Goal: Task Accomplishment & Management: Manage account settings

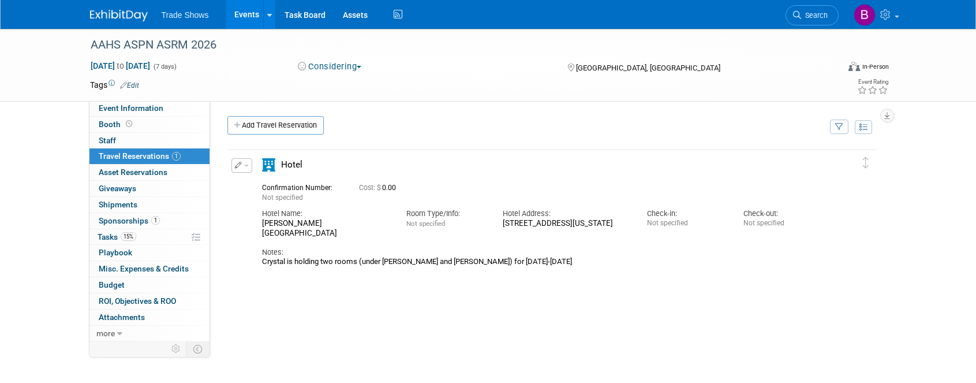
click at [43, 162] on div "AAHS ASPN ASRM 2026 [DATE] to [DATE] (7 days) [DATE] to [DATE] Considering Comm…" at bounding box center [488, 274] width 976 height 490
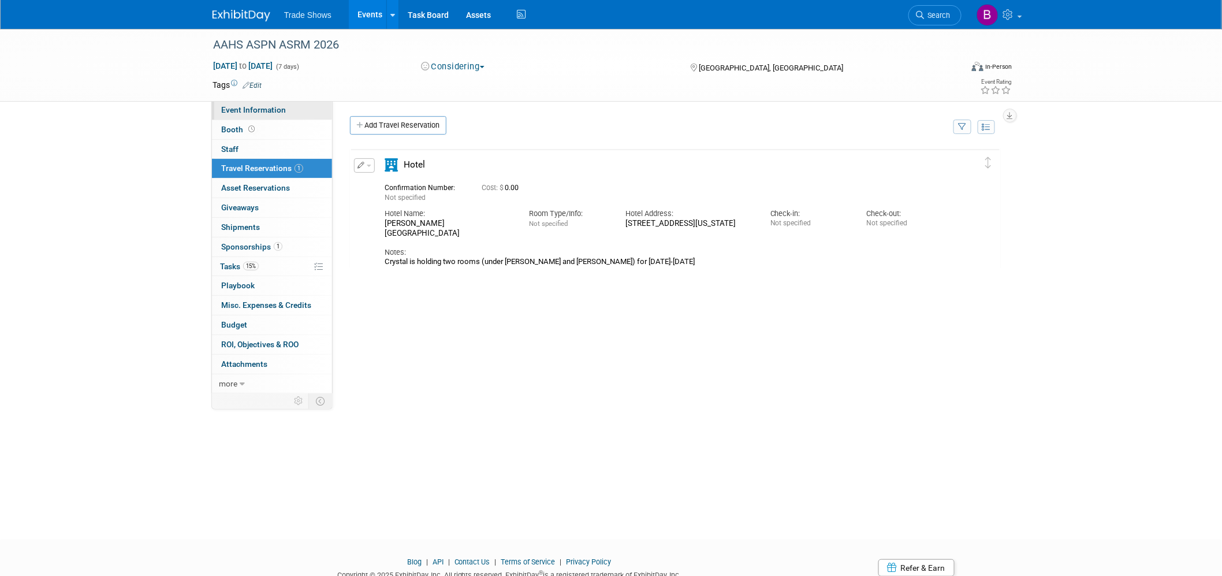
click at [252, 113] on span "Event Information" at bounding box center [253, 109] width 65 height 9
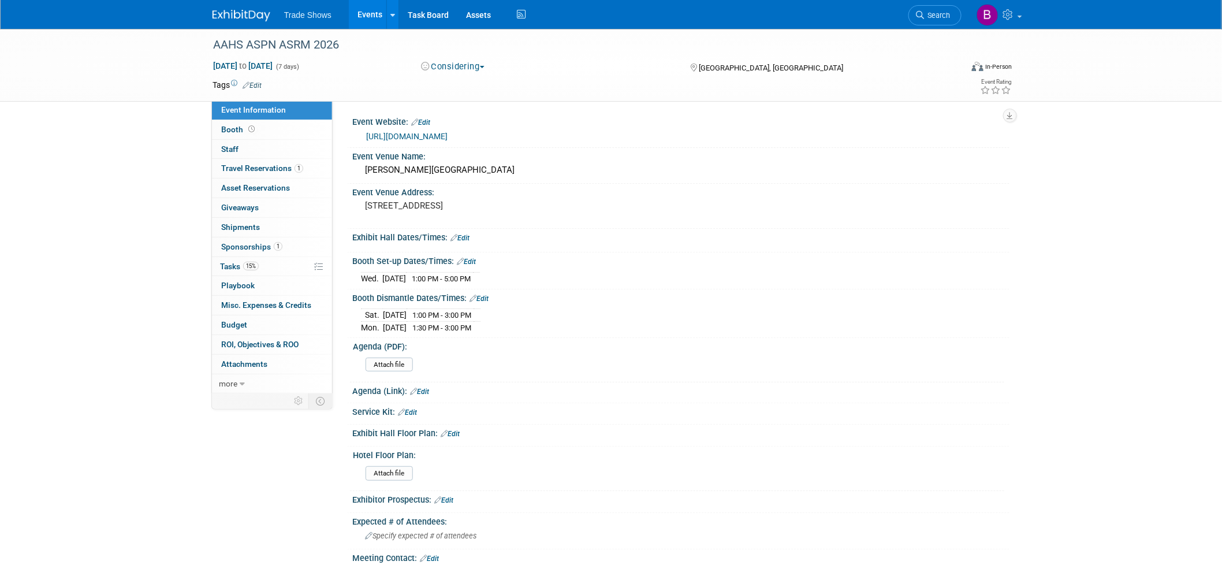
click at [468, 234] on link "Edit" at bounding box center [459, 238] width 19 height 8
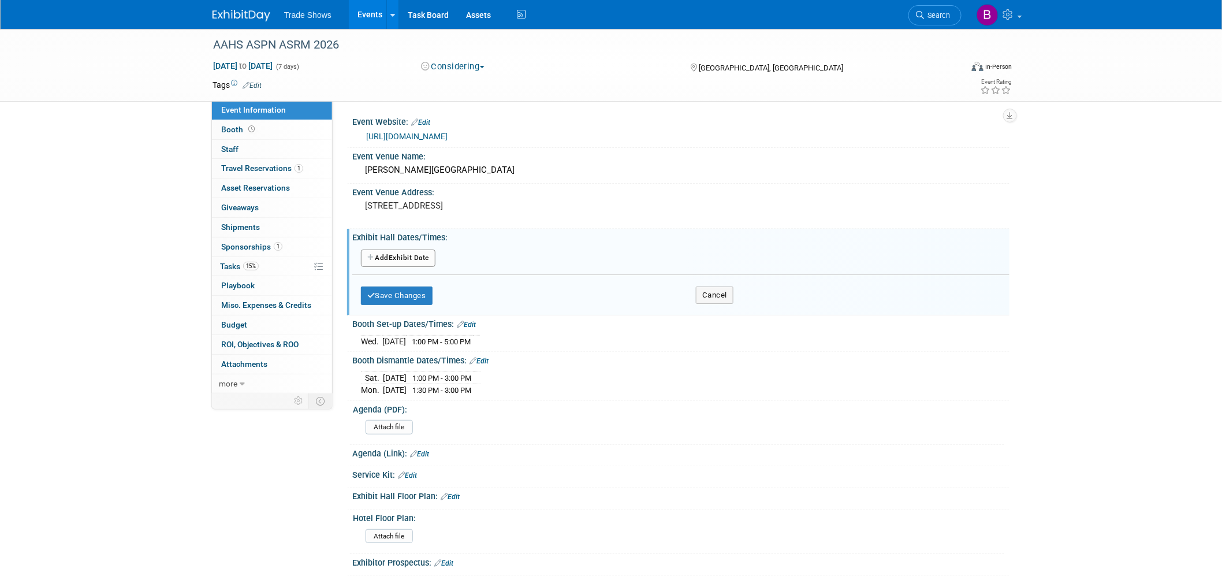
click at [427, 262] on button "Add Another Exhibit Date" at bounding box center [398, 257] width 74 height 17
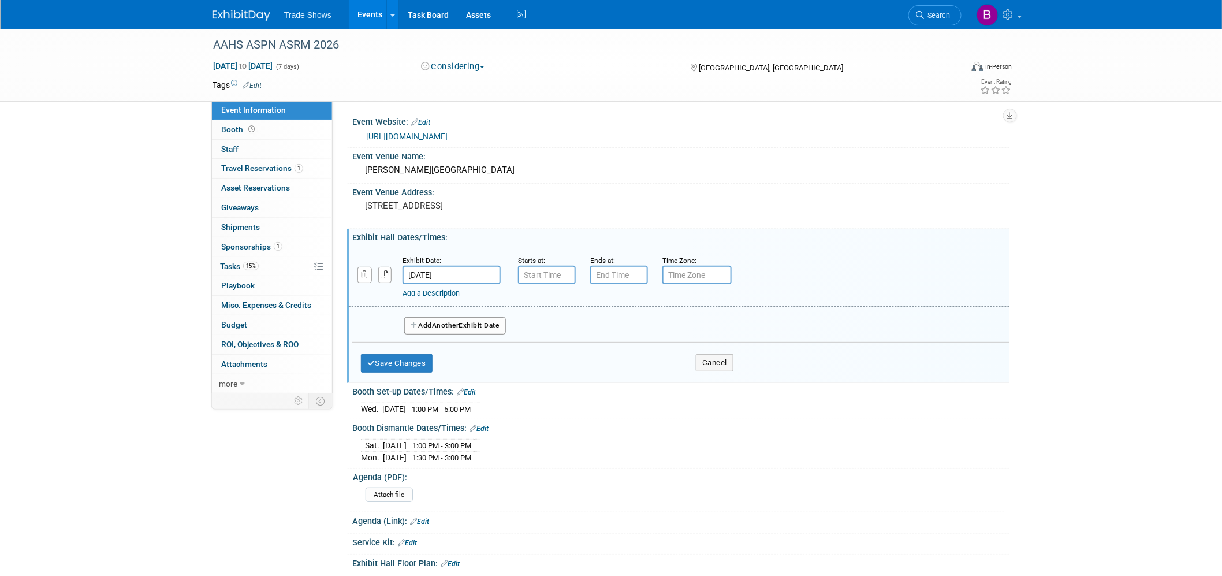
click at [481, 274] on input "[DATE]" at bounding box center [451, 275] width 98 height 18
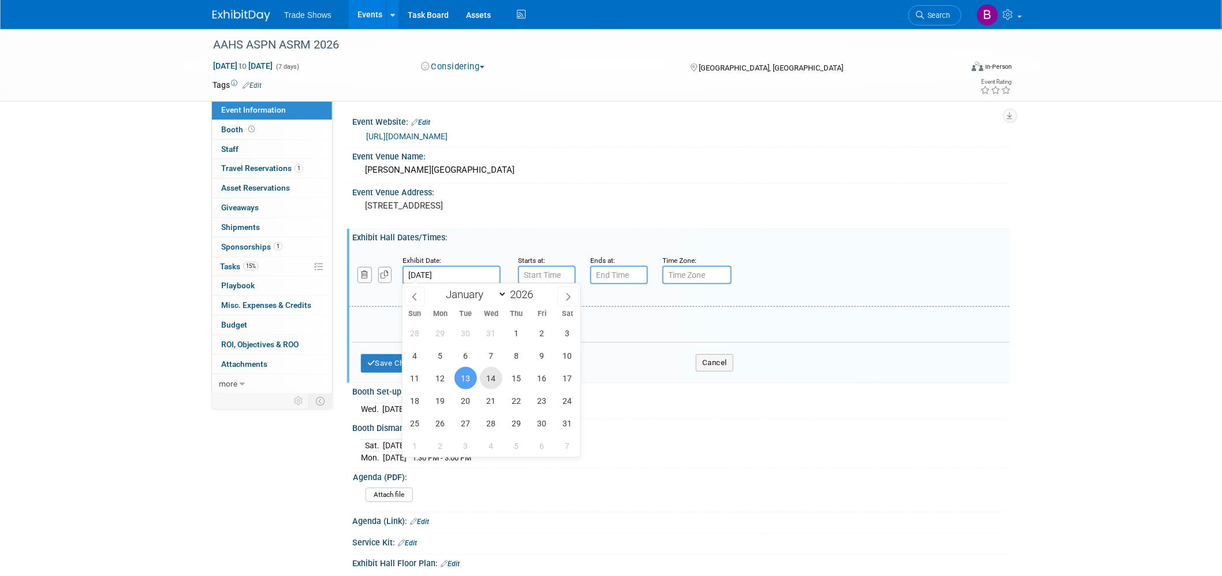
click at [486, 379] on span "14" at bounding box center [491, 378] width 23 height 23
type input "[DATE]"
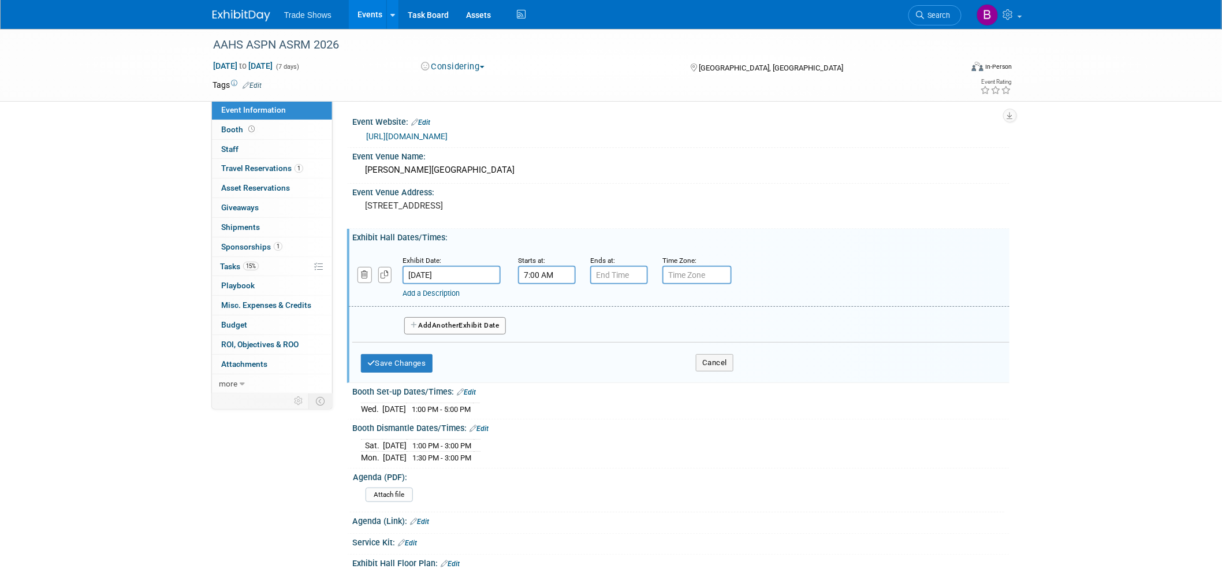
click at [544, 275] on input "7:00 AM" at bounding box center [547, 275] width 58 height 18
click at [550, 326] on span "07" at bounding box center [545, 327] width 22 height 21
click at [611, 339] on td "06" at bounding box center [613, 334] width 37 height 31
click at [607, 332] on span "00" at bounding box center [599, 327] width 22 height 21
click at [616, 341] on td "30" at bounding box center [613, 334] width 37 height 31
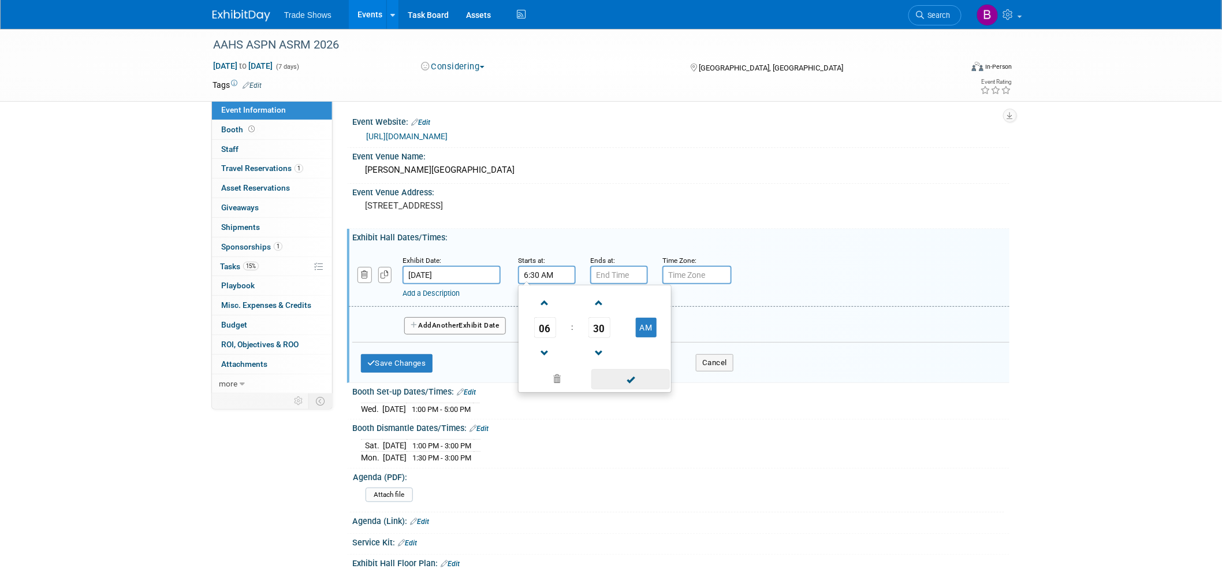
click at [624, 379] on span at bounding box center [630, 379] width 78 height 20
click at [563, 273] on input "6:30 AM" at bounding box center [547, 275] width 58 height 18
click at [643, 331] on button "AM" at bounding box center [646, 328] width 21 height 20
type input "6:30 PM"
click at [621, 376] on span at bounding box center [630, 379] width 78 height 20
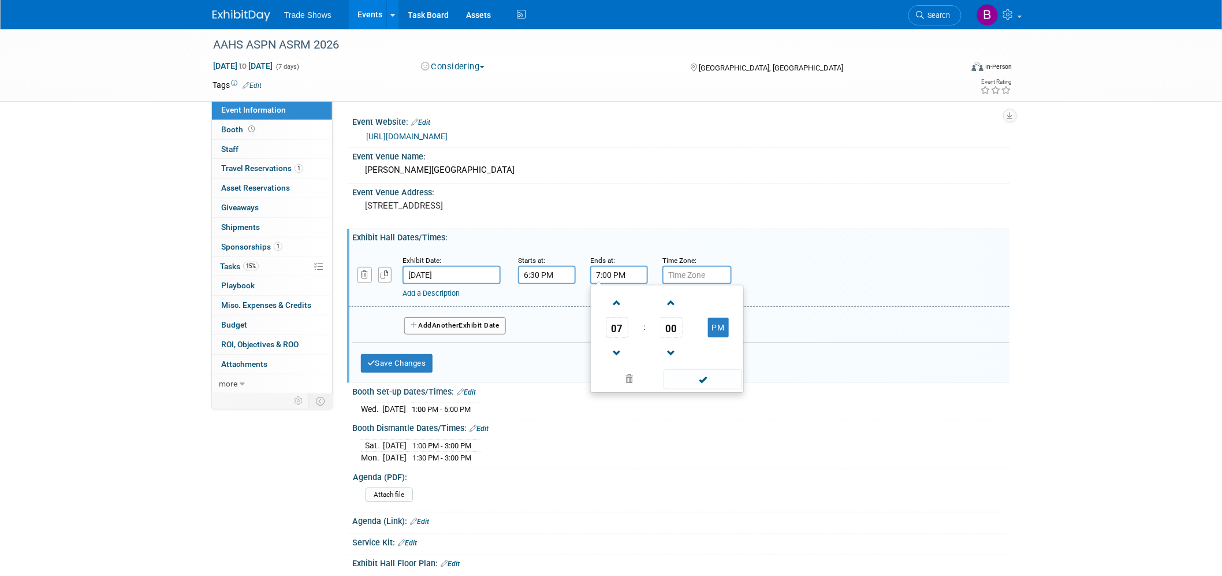
click at [628, 275] on input "7:00 PM" at bounding box center [619, 275] width 58 height 18
click at [617, 302] on span at bounding box center [617, 303] width 20 height 20
type input "8:00 PM"
click at [691, 374] on span at bounding box center [702, 379] width 78 height 20
click at [460, 290] on link "Add a Description" at bounding box center [430, 293] width 57 height 9
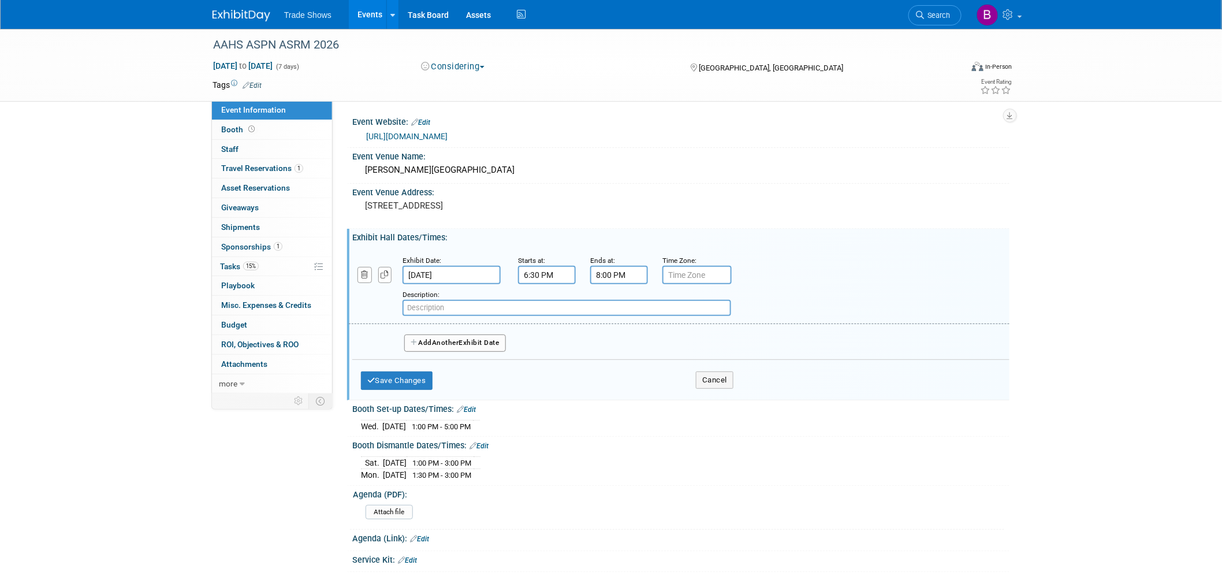
click at [495, 300] on input "text" at bounding box center [566, 308] width 329 height 16
type input "Welcome Reception"
click at [458, 348] on button "Add Another Exhibit Date" at bounding box center [455, 342] width 102 height 17
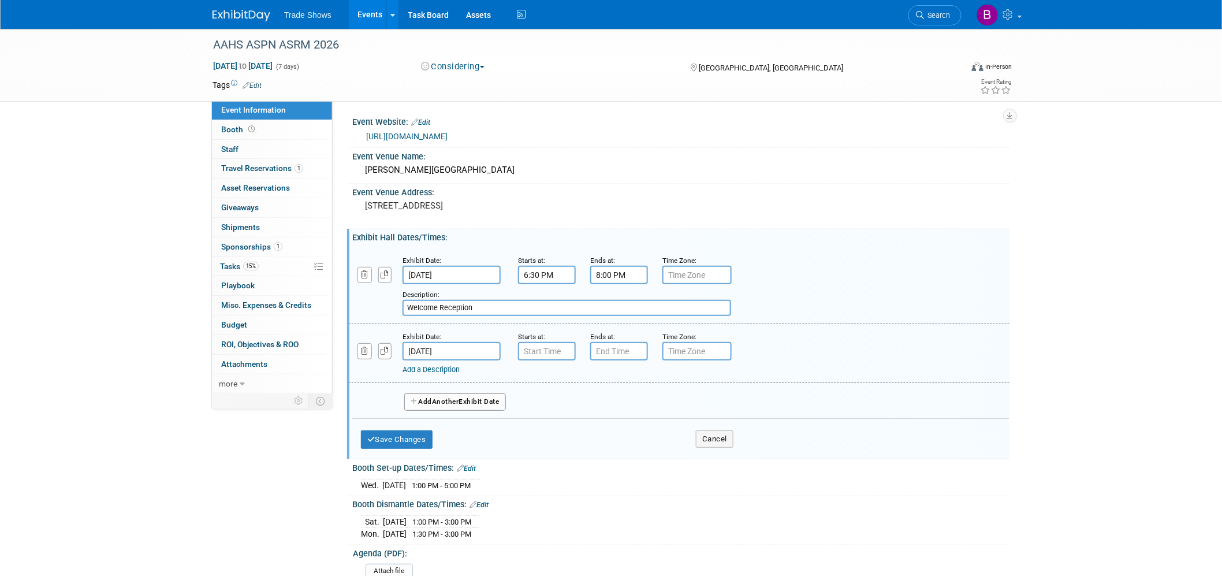
click at [460, 348] on input "[DATE]" at bounding box center [451, 351] width 98 height 18
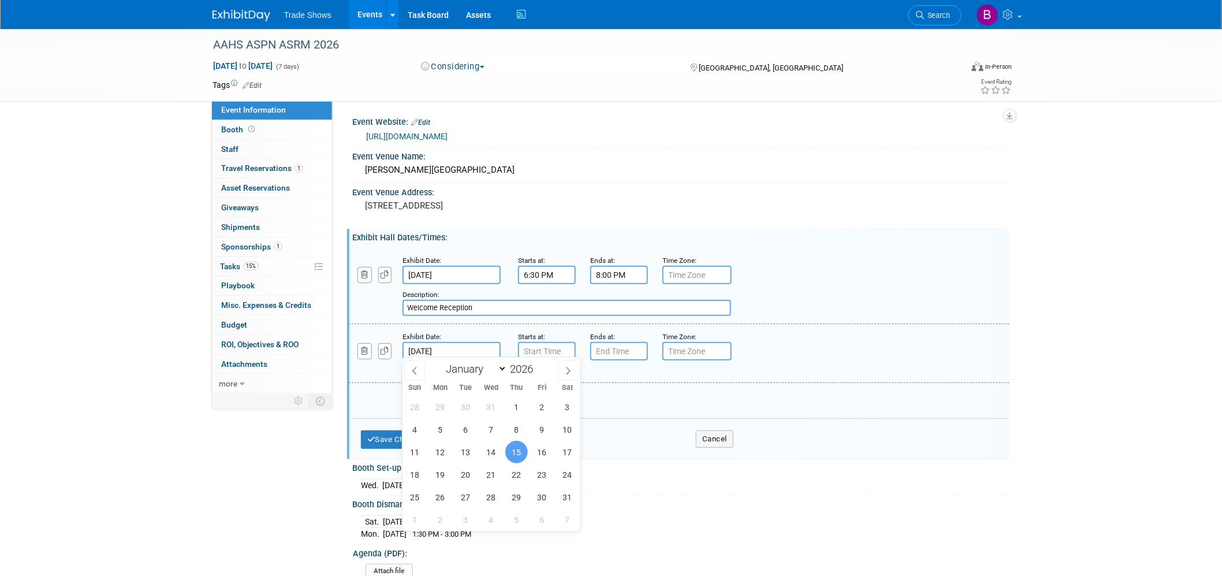
click at [460, 348] on input "[DATE]" at bounding box center [451, 351] width 98 height 18
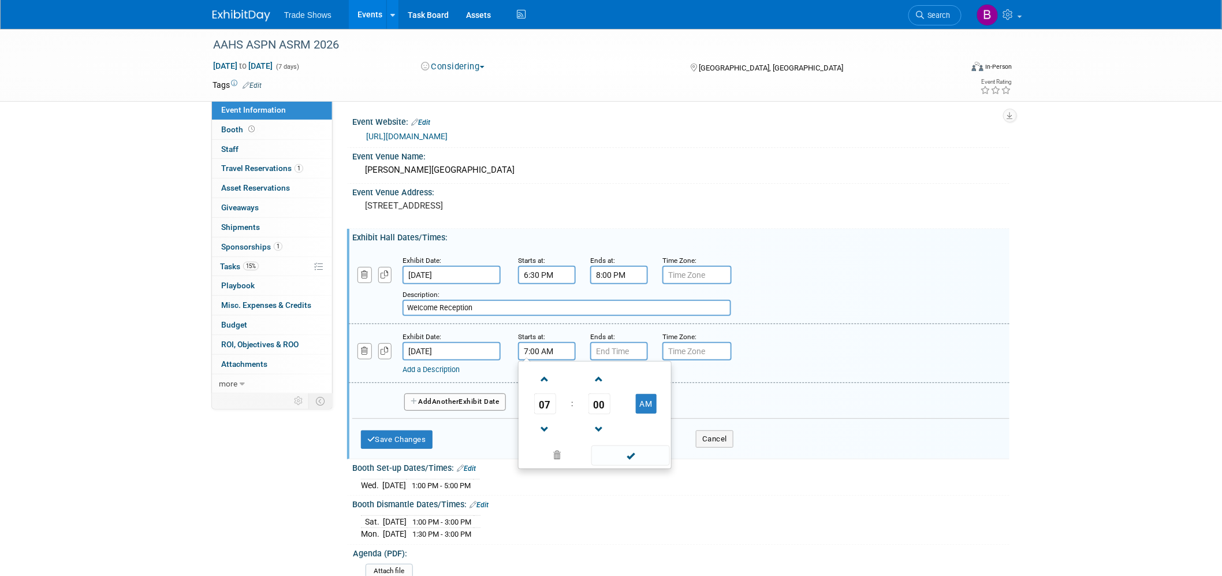
click at [543, 345] on input "7:00 AM" at bounding box center [547, 351] width 58 height 18
click at [546, 382] on span at bounding box center [545, 429] width 20 height 20
type input "6:00 AM"
click at [615, 382] on span at bounding box center [630, 455] width 78 height 20
click at [607, 343] on input "7:00 PM" at bounding box center [619, 351] width 58 height 18
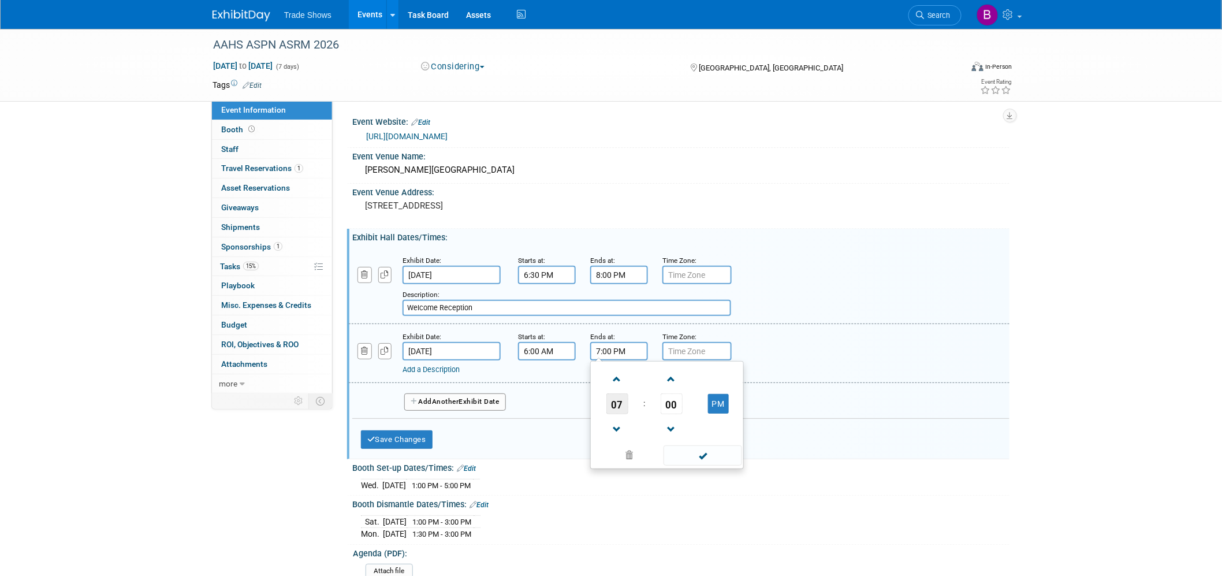
click at [626, 382] on span "07" at bounding box center [617, 403] width 22 height 21
click at [609, 382] on td "12" at bounding box center [611, 379] width 37 height 31
click at [660, 382] on span "00" at bounding box center [671, 403] width 22 height 21
click at [683, 382] on td "30" at bounding box center [685, 410] width 37 height 31
type input "12:30 PM"
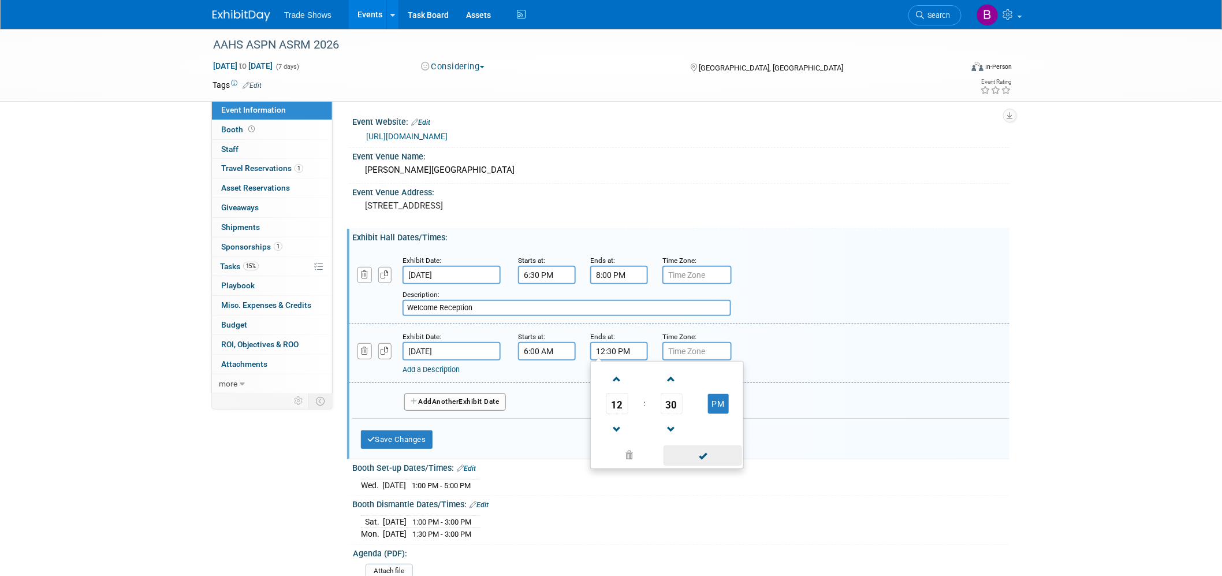
click at [705, 382] on span at bounding box center [702, 455] width 78 height 20
click at [492, 382] on button "Add Another Exhibit Date" at bounding box center [455, 401] width 102 height 17
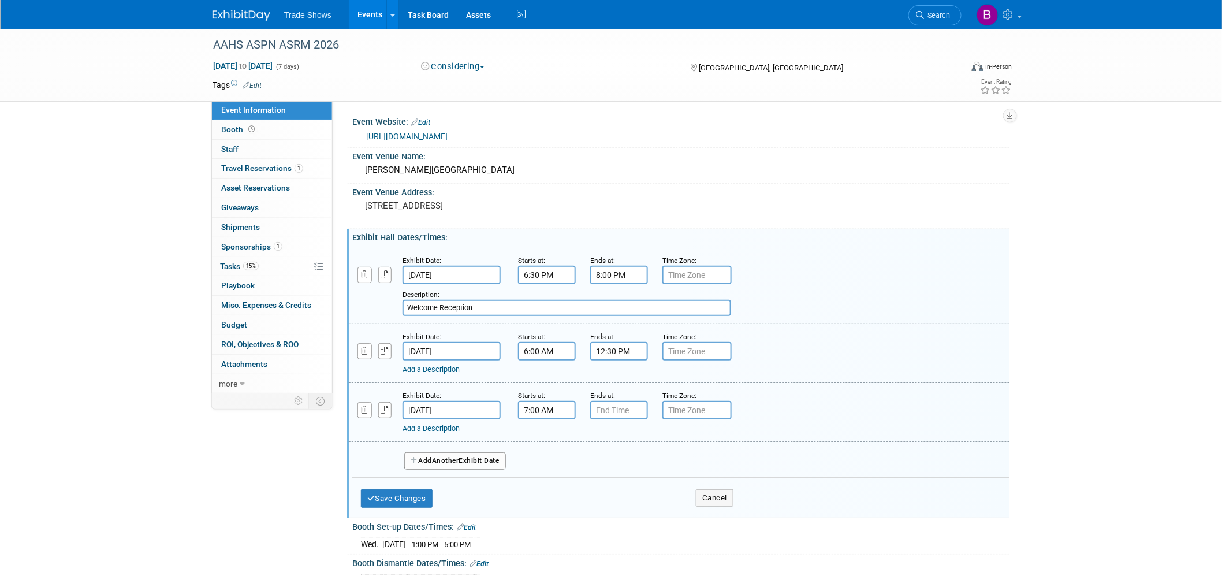
click at [550, 382] on input "7:00 AM" at bounding box center [547, 410] width 58 height 18
click at [544, 382] on span at bounding box center [545, 488] width 20 height 20
type input "6:00 AM"
click at [637, 382] on span at bounding box center [630, 514] width 78 height 20
click at [620, 382] on input "7:00 PM" at bounding box center [619, 410] width 58 height 18
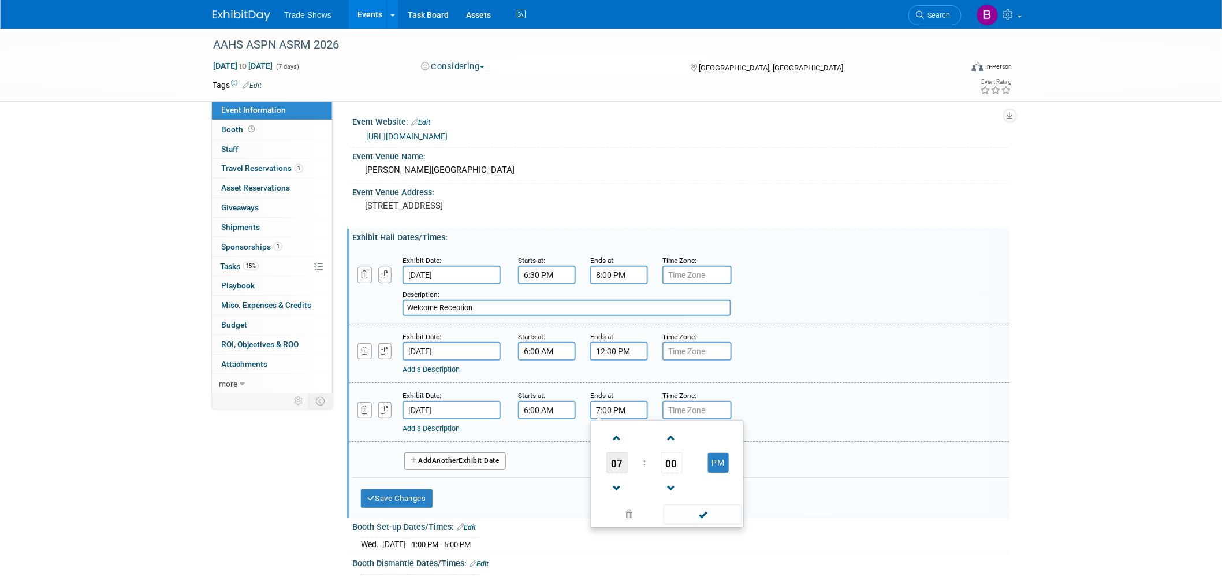
click at [615, 382] on span "07" at bounding box center [617, 462] width 22 height 21
click at [607, 382] on td "12" at bounding box center [611, 438] width 37 height 31
click at [673, 382] on span "00" at bounding box center [671, 462] width 22 height 21
click at [696, 382] on td "30" at bounding box center [685, 469] width 37 height 31
type input "12:30 PM"
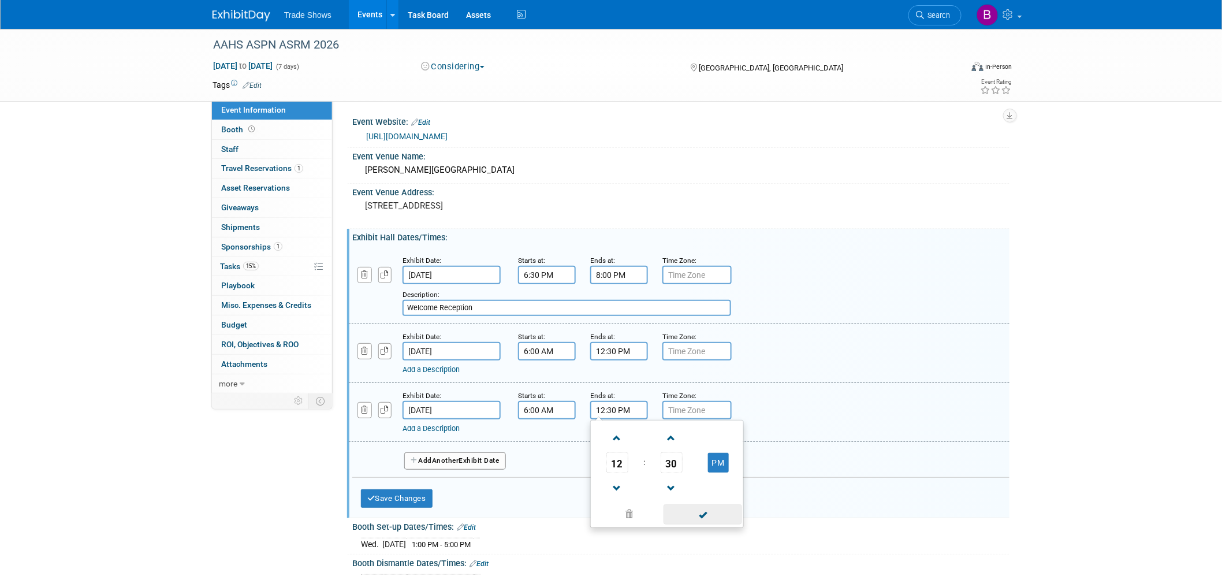
click at [694, 382] on span at bounding box center [702, 514] width 78 height 20
click at [477, 382] on button "Add Another Exhibit Date" at bounding box center [455, 460] width 102 height 17
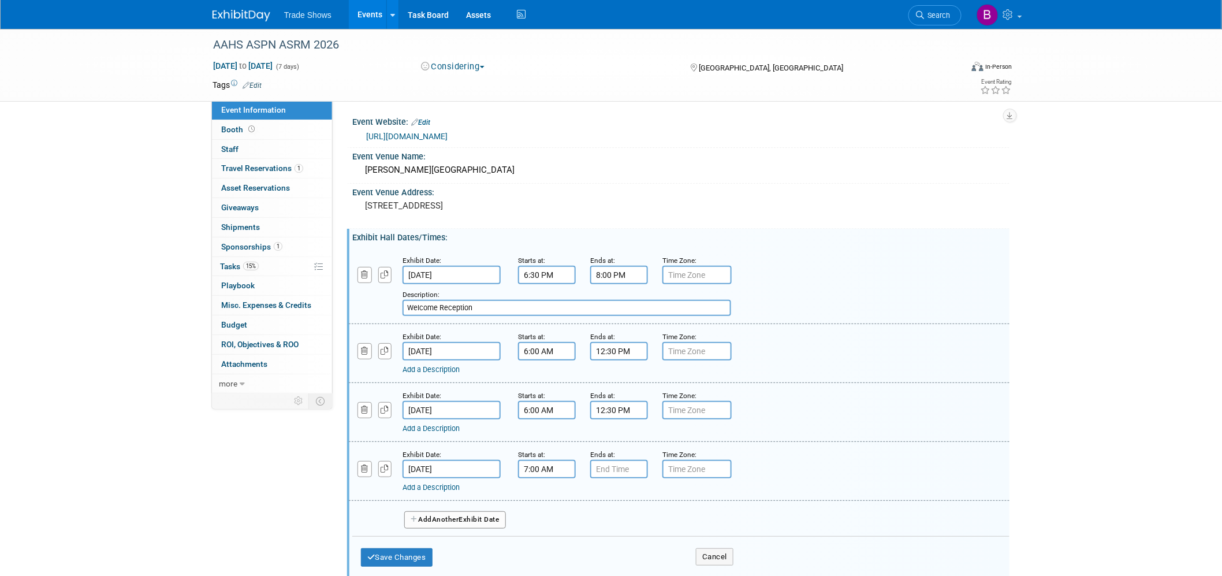
click at [541, 382] on input "7:00 AM" at bounding box center [547, 469] width 58 height 18
click at [550, 382] on span "07" at bounding box center [545, 521] width 22 height 21
click at [613, 382] on td "06" at bounding box center [613, 528] width 37 height 31
click at [599, 382] on span "00" at bounding box center [599, 521] width 22 height 21
click at [598, 382] on td "30" at bounding box center [613, 528] width 37 height 31
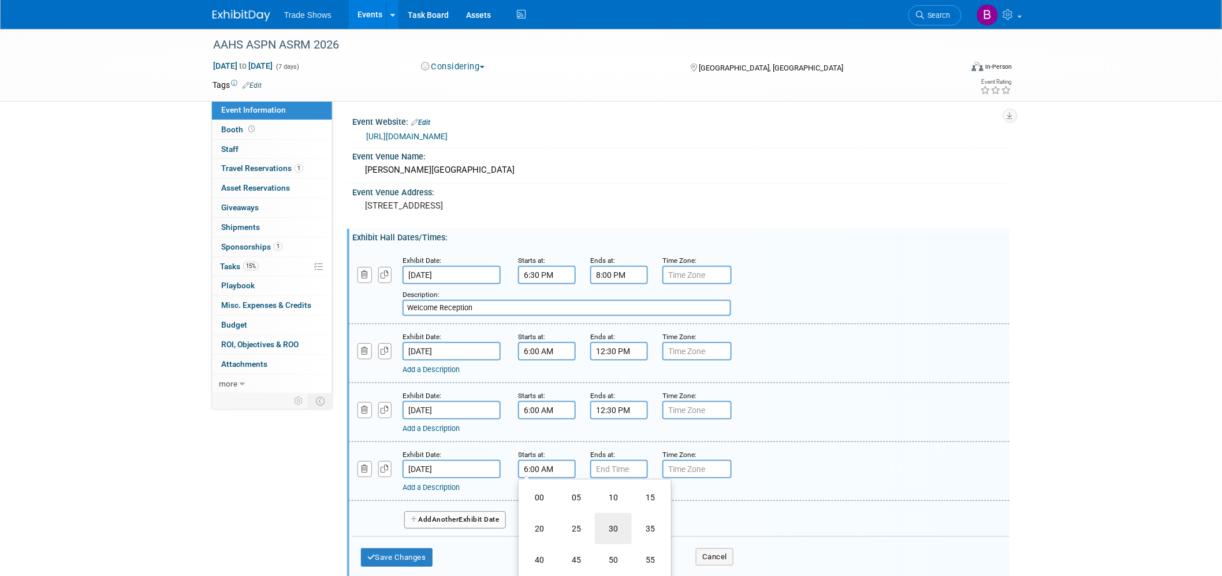
type input "6:30 AM"
drag, startPoint x: 628, startPoint y: 566, endPoint x: 634, endPoint y: 500, distance: 66.6
click at [628, 382] on span at bounding box center [630, 573] width 78 height 20
click at [630, 382] on input "7:00 PM" at bounding box center [619, 469] width 58 height 18
click at [617, 382] on span at bounding box center [617, 497] width 20 height 20
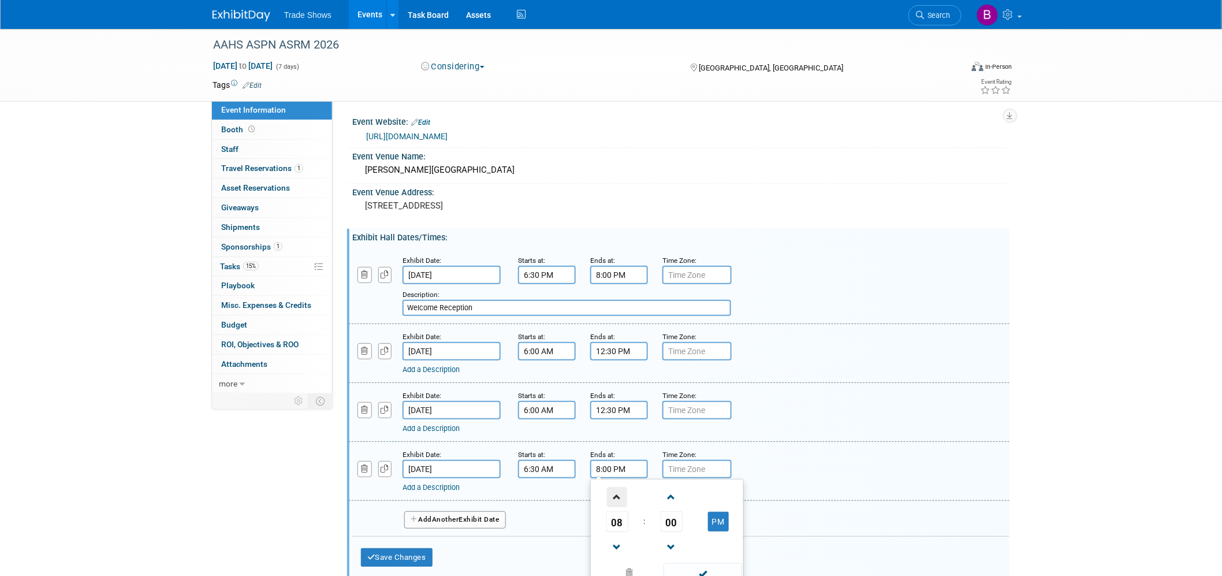
click at [617, 382] on span at bounding box center [617, 497] width 20 height 20
click at [713, 382] on button "AM" at bounding box center [718, 522] width 21 height 20
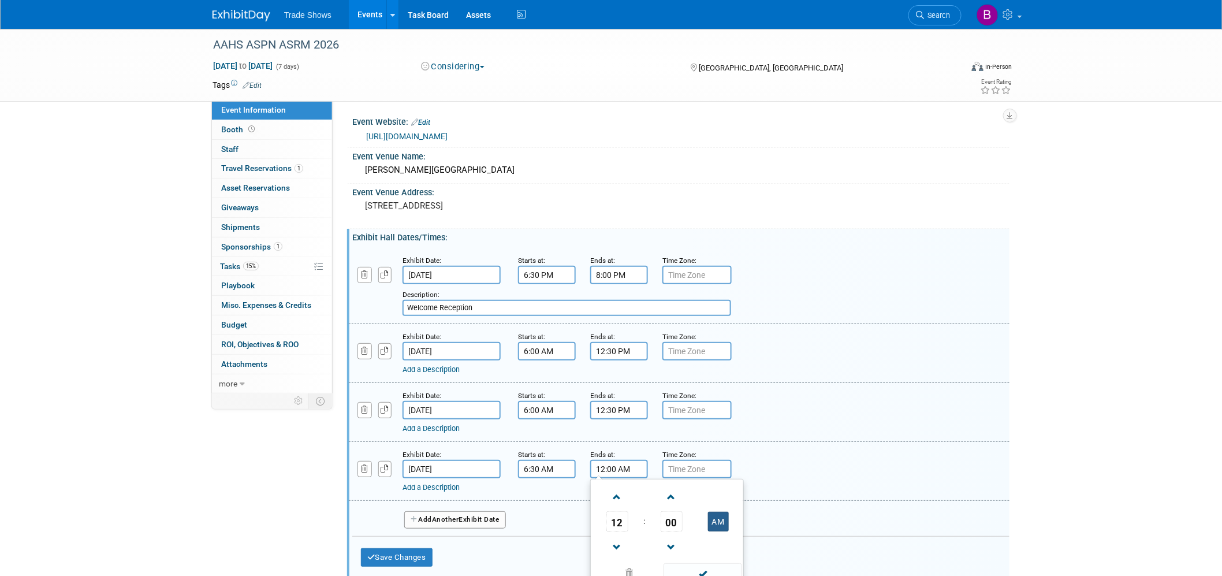
type input "12:00 PM"
click at [712, 382] on span at bounding box center [702, 573] width 78 height 20
click at [491, 382] on button "Add Another Exhibit Date" at bounding box center [455, 519] width 102 height 17
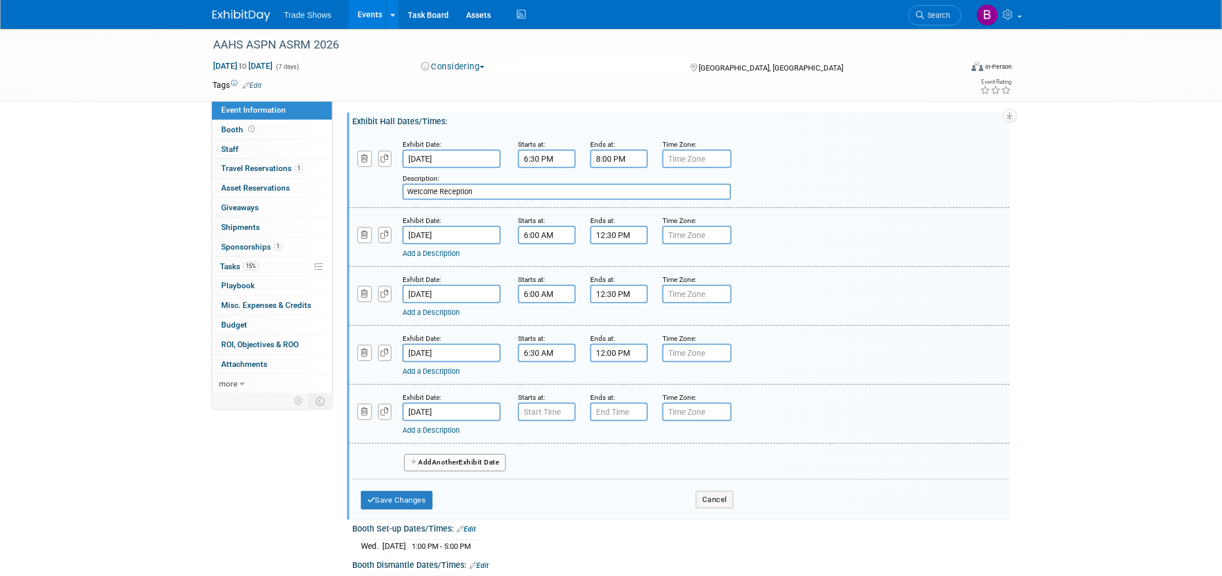
scroll to position [128, 0]
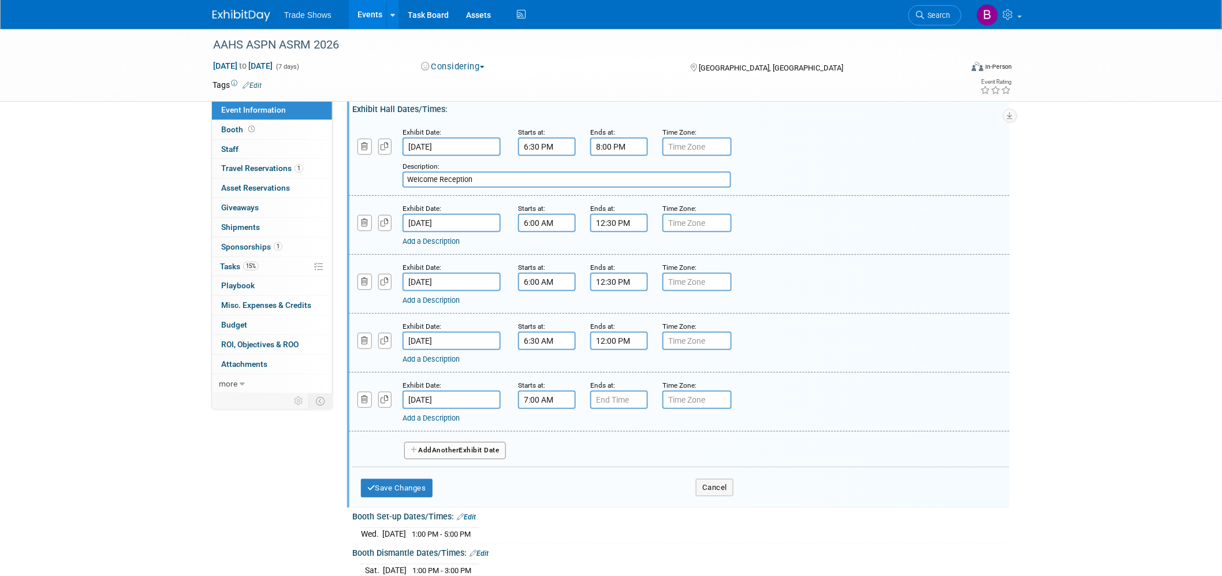
click at [552, 382] on input "7:00 AM" at bounding box center [547, 399] width 58 height 18
click at [551, 382] on span at bounding box center [545, 478] width 20 height 20
click at [590, 382] on span "00" at bounding box center [599, 452] width 22 height 21
click at [610, 382] on td "30" at bounding box center [613, 458] width 37 height 31
type input "6:30 AM"
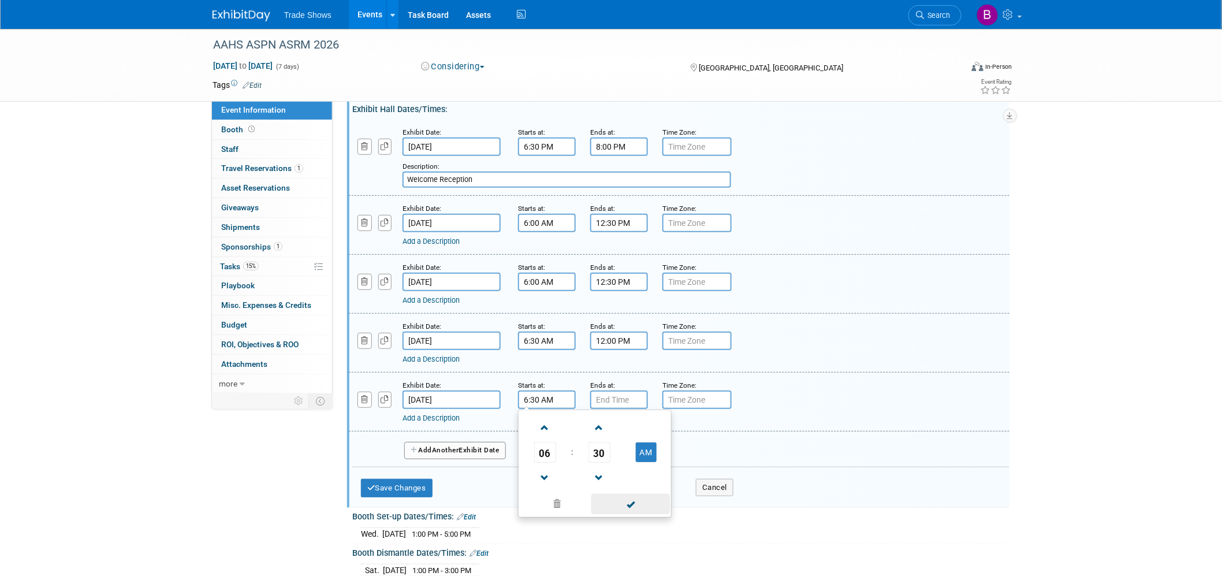
click at [620, 382] on span at bounding box center [630, 504] width 78 height 20
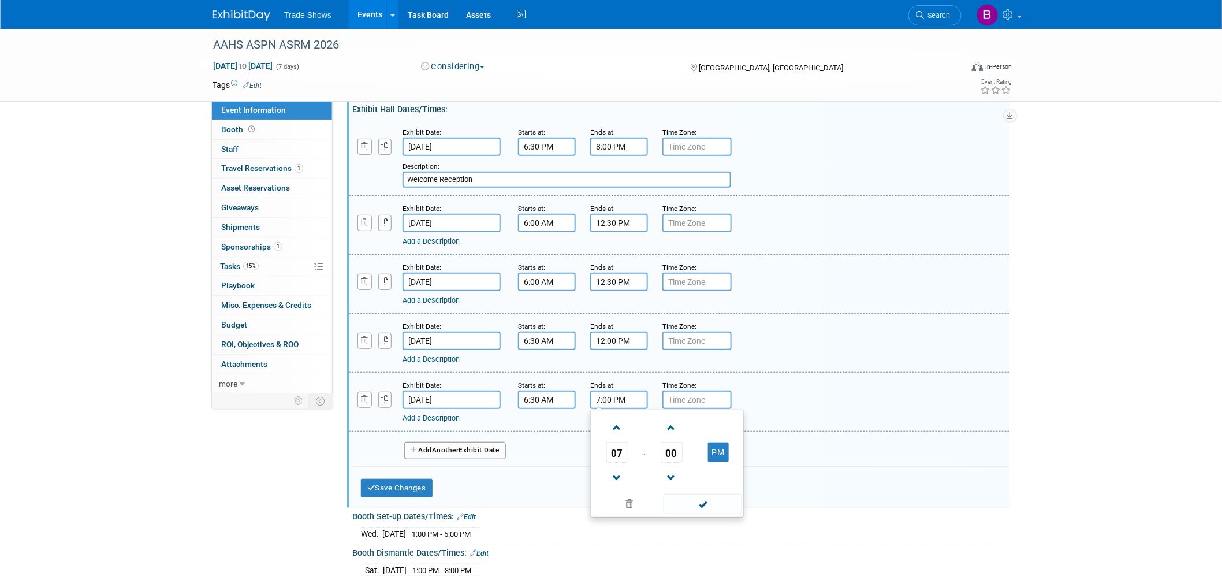
click at [601, 382] on input "7:00 PM" at bounding box center [619, 399] width 58 height 18
click at [614, 382] on span at bounding box center [617, 427] width 20 height 20
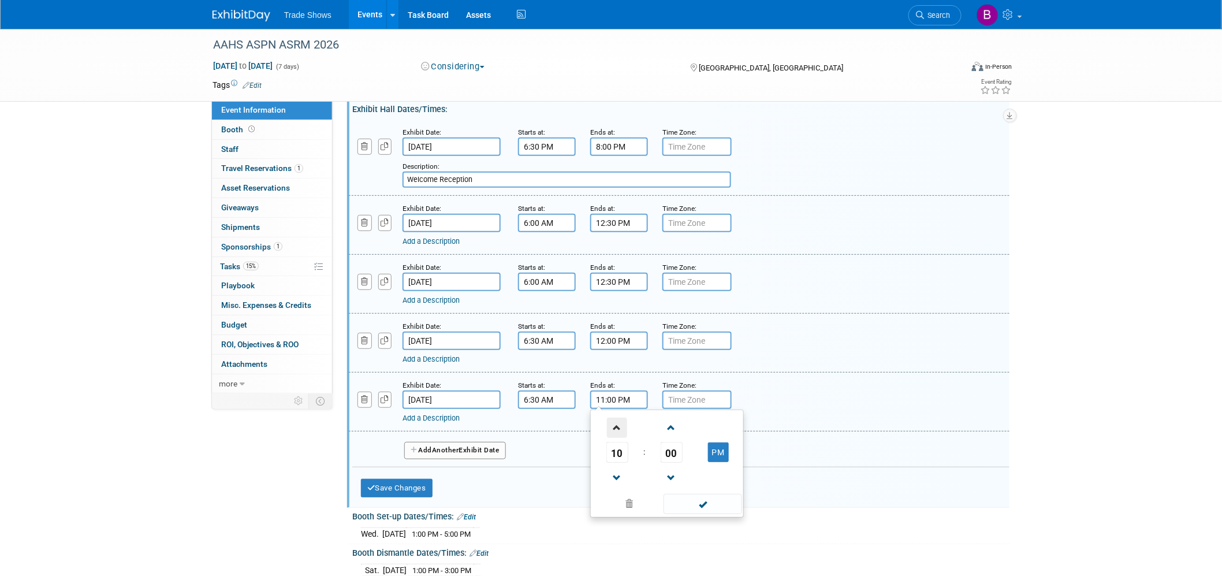
click at [614, 382] on span at bounding box center [617, 427] width 20 height 20
click at [671, 382] on span "00" at bounding box center [671, 452] width 22 height 21
click at [677, 382] on td "30" at bounding box center [685, 458] width 37 height 31
click at [711, 382] on button "AM" at bounding box center [718, 452] width 21 height 20
type input "12:30 PM"
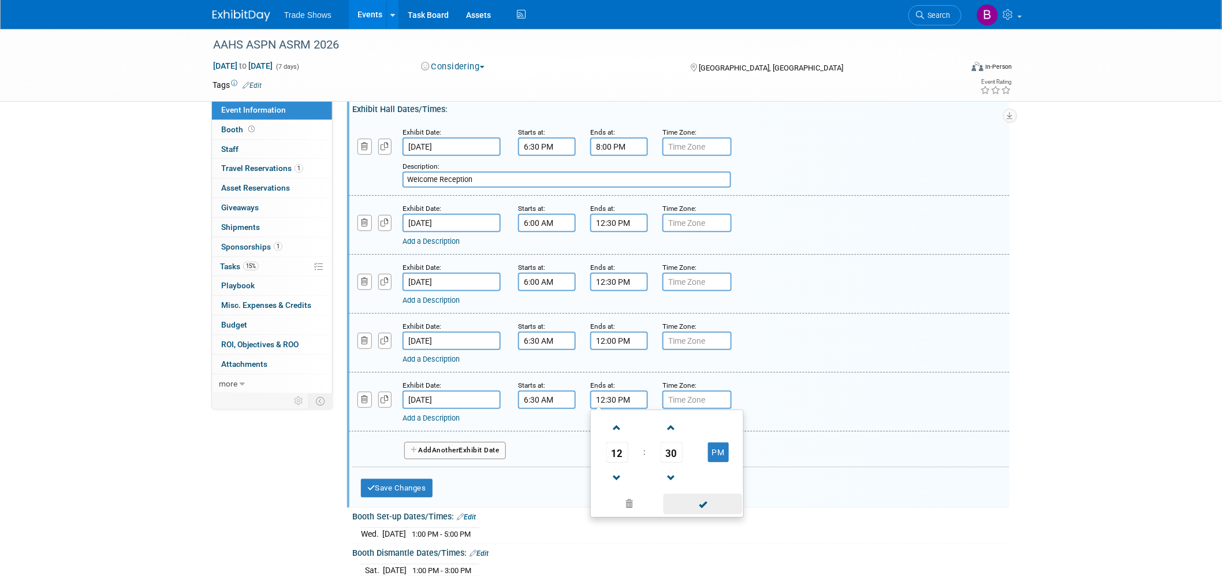
click at [704, 382] on span at bounding box center [702, 504] width 78 height 20
click at [476, 382] on button "Add Another Exhibit Date" at bounding box center [455, 450] width 102 height 17
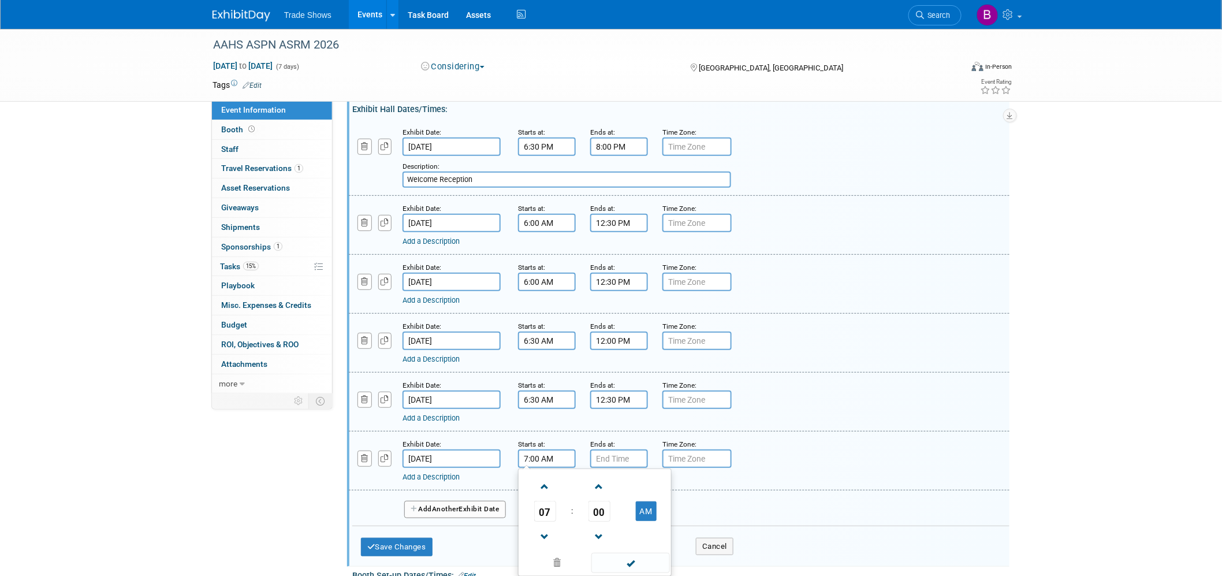
click at [551, 382] on input "7:00 AM" at bounding box center [547, 458] width 58 height 18
click at [547, 382] on span "07" at bounding box center [545, 511] width 22 height 21
click at [615, 382] on td "06" at bounding box center [613, 517] width 37 height 31
click at [598, 382] on span "00" at bounding box center [599, 511] width 22 height 21
click at [615, 382] on td "30" at bounding box center [613, 517] width 37 height 31
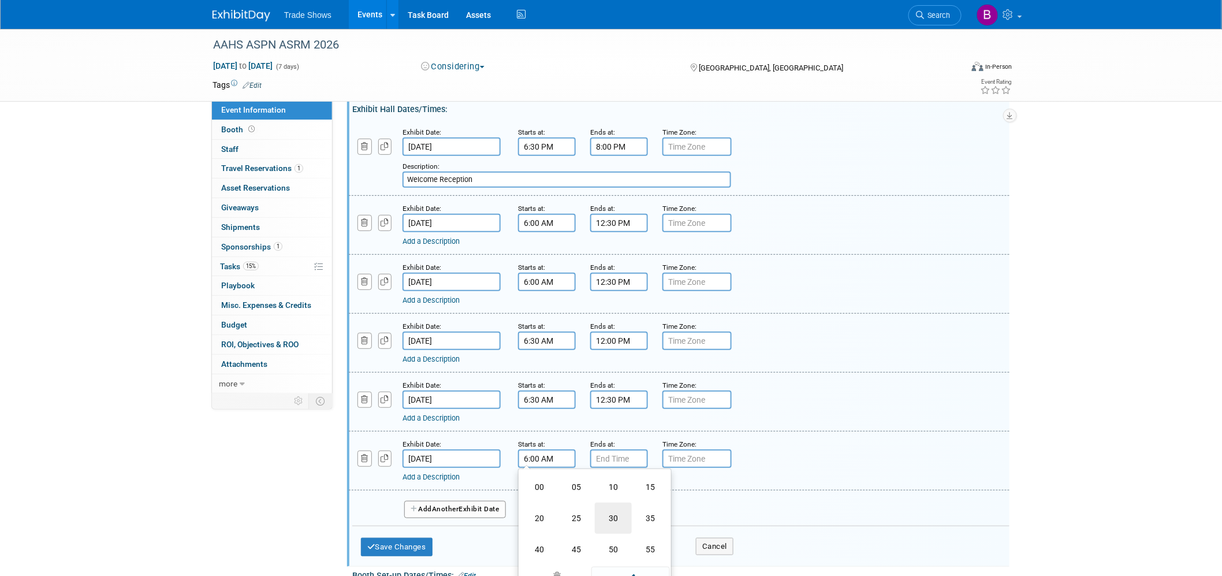
type input "6:30 AM"
drag, startPoint x: 633, startPoint y: 552, endPoint x: 633, endPoint y: 538, distance: 13.9
click at [633, 382] on span at bounding box center [630, 563] width 78 height 20
click at [612, 382] on input "7:00 PM" at bounding box center [619, 458] width 58 height 18
click at [615, 382] on span at bounding box center [617, 486] width 20 height 20
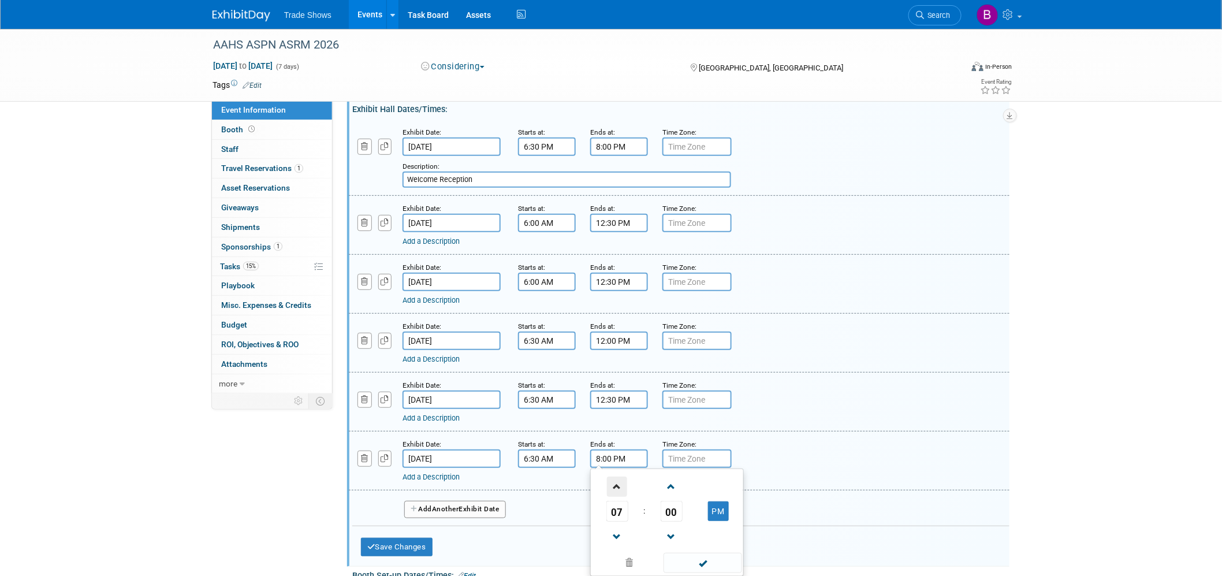
click at [615, 382] on span at bounding box center [617, 486] width 20 height 20
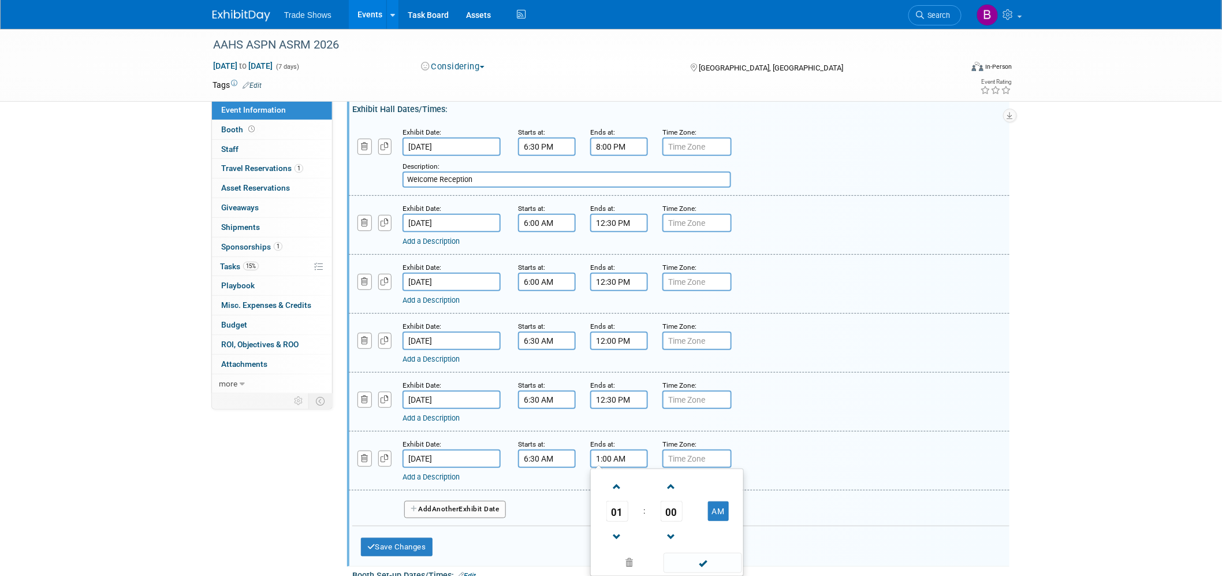
click at [738, 382] on td "AM" at bounding box center [718, 511] width 46 height 21
click at [724, 382] on button "AM" at bounding box center [718, 511] width 21 height 20
type input "1:00 PM"
click at [697, 382] on span at bounding box center [702, 563] width 78 height 20
click at [417, 382] on button "Save Changes" at bounding box center [397, 546] width 72 height 18
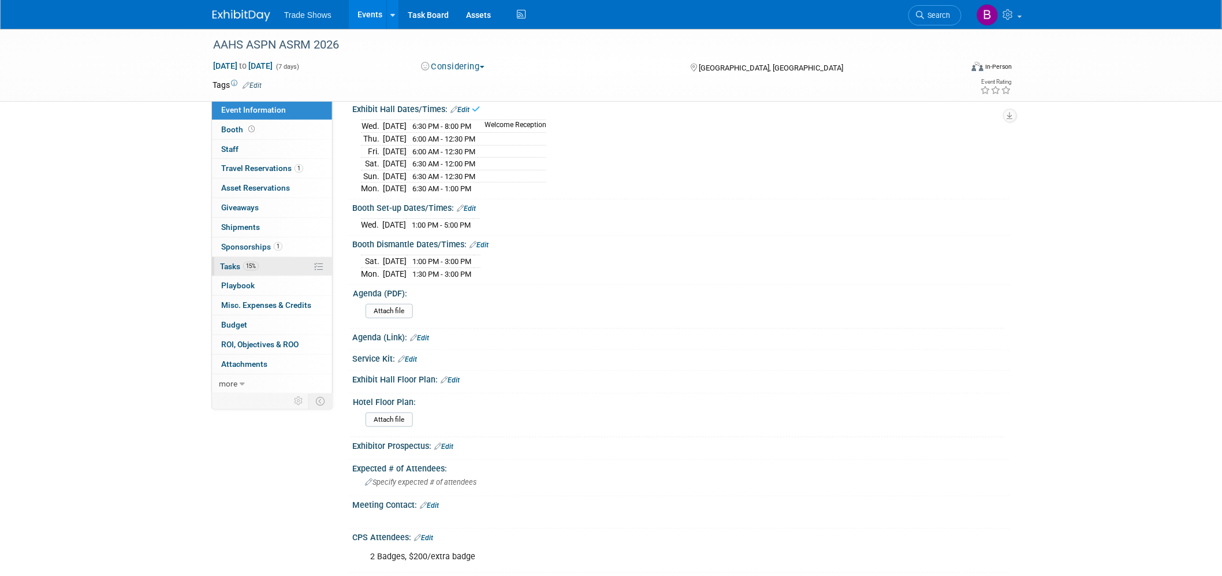
click at [240, 271] on link "15% Tasks 15%" at bounding box center [272, 266] width 120 height 19
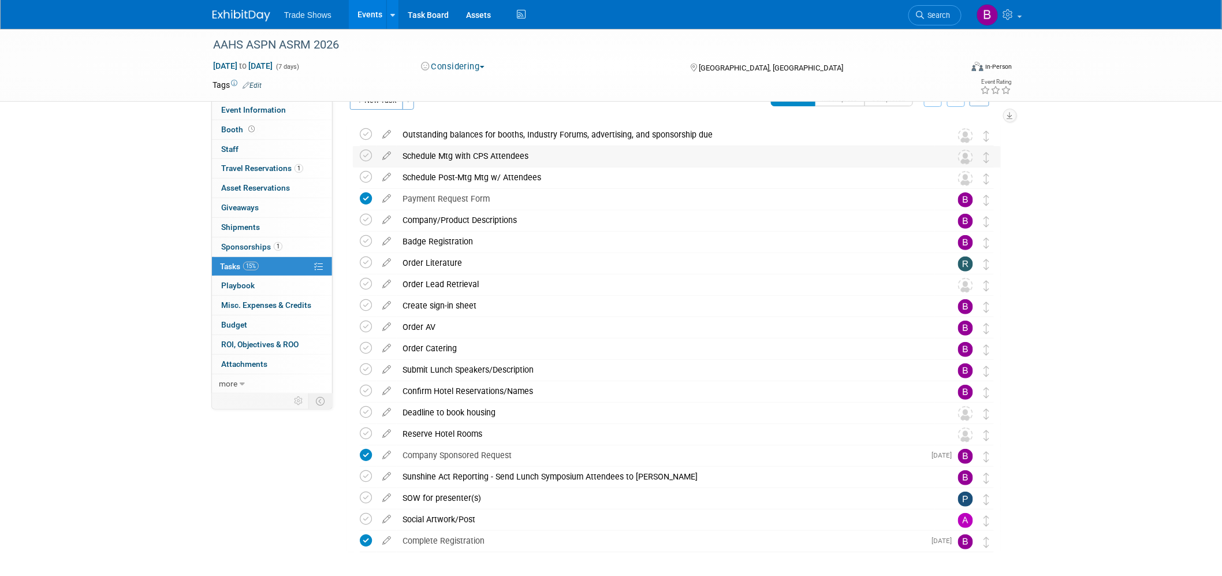
scroll to position [0, 0]
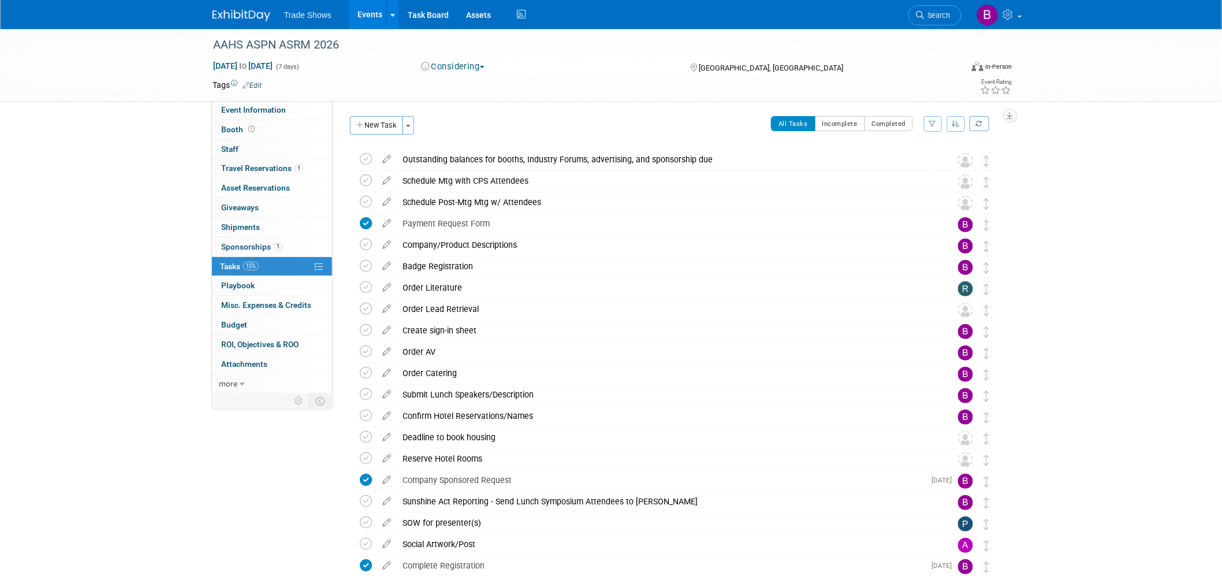
click at [257, 100] on div "AAHS ASPN ASRM 2026 [DATE] to [DATE] (7 days) [DATE] to [DATE] Considering Comm…" at bounding box center [611, 65] width 1222 height 73
click at [275, 113] on span "Event Information" at bounding box center [253, 109] width 65 height 9
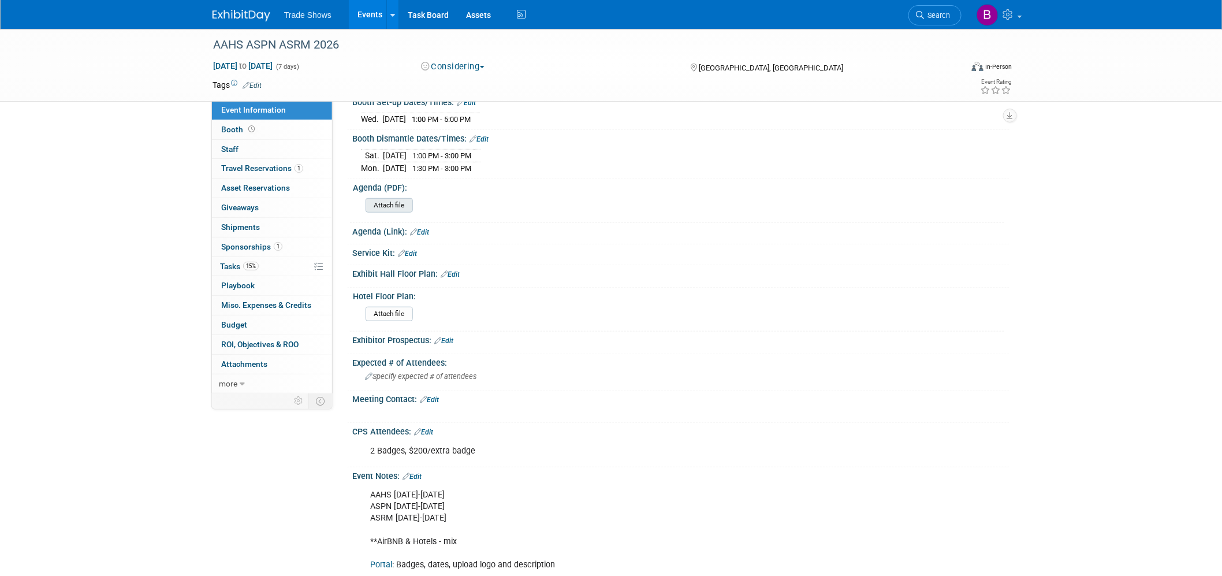
scroll to position [256, 0]
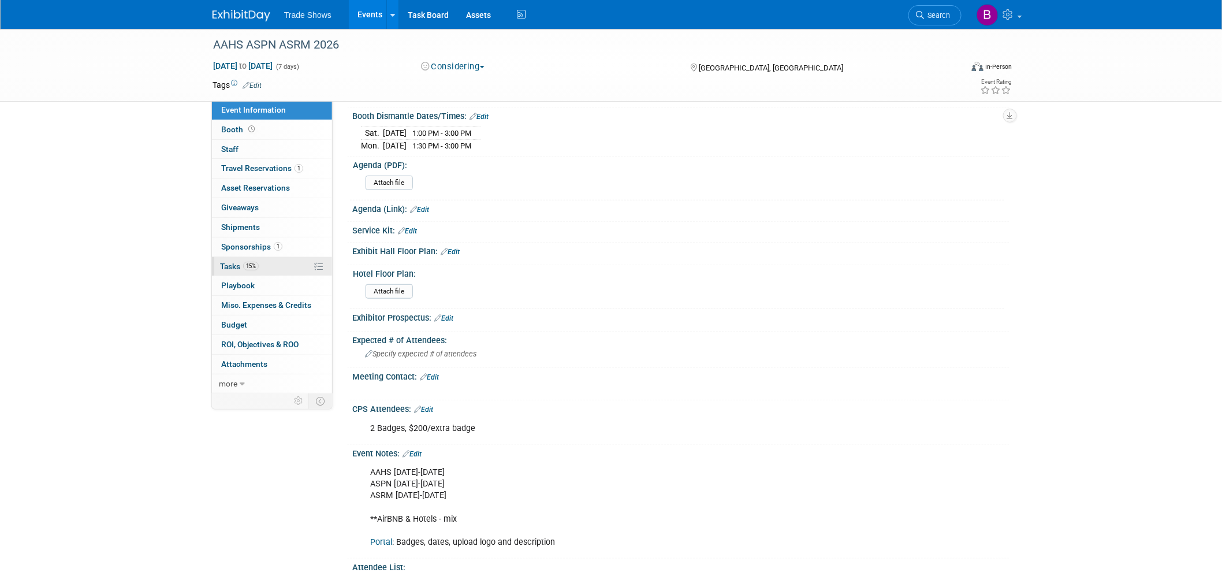
click at [256, 262] on span "15%" at bounding box center [251, 266] width 16 height 9
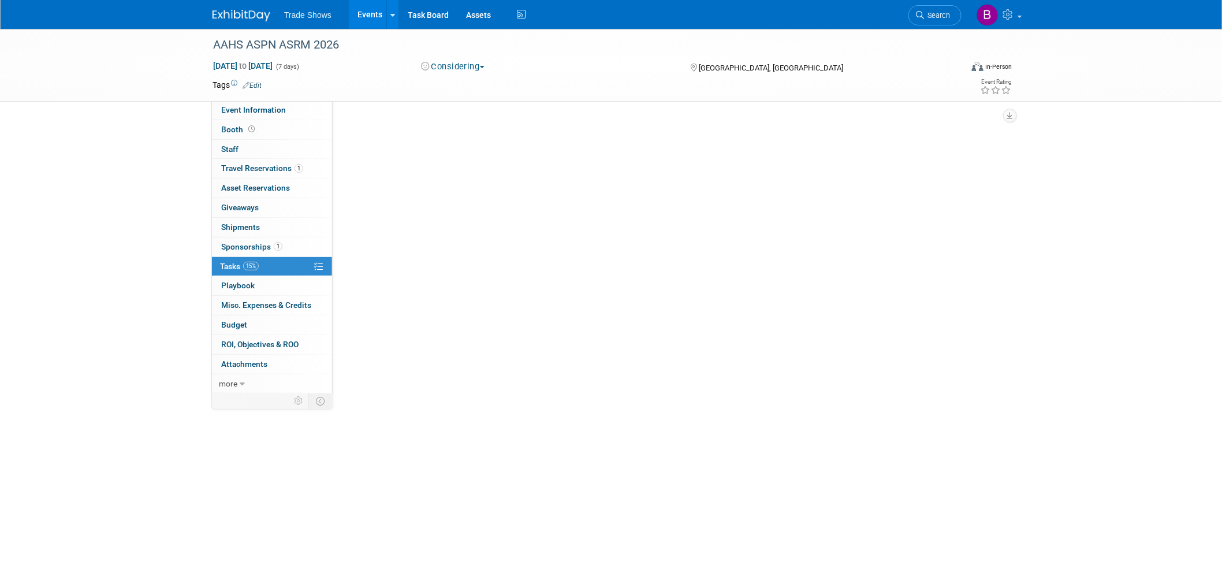
scroll to position [0, 0]
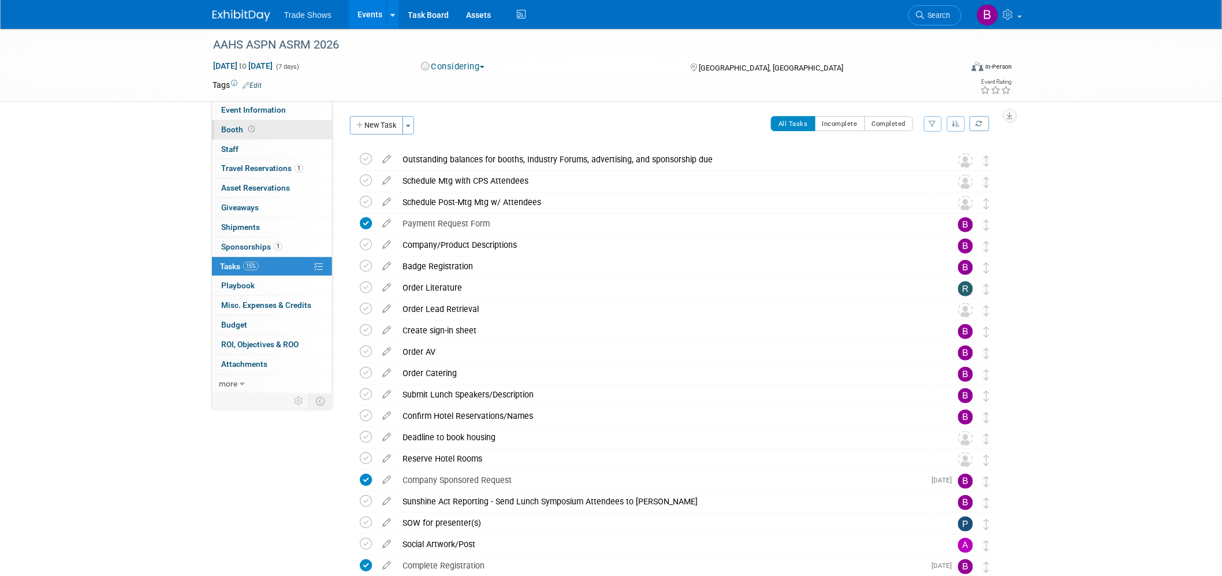
click at [286, 133] on link "Booth" at bounding box center [272, 129] width 120 height 19
